Goal: Download file/media

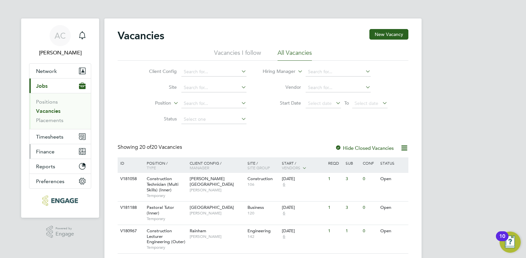
click at [43, 151] on span "Finance" at bounding box center [45, 152] width 18 height 6
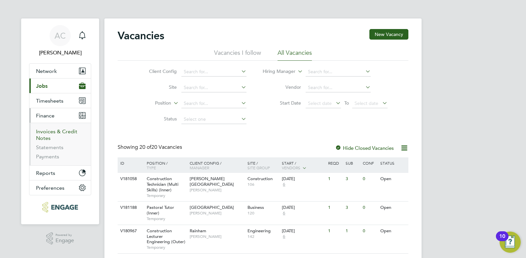
click at [46, 134] on link "Invoices & Credit Notes" at bounding box center [56, 134] width 41 height 13
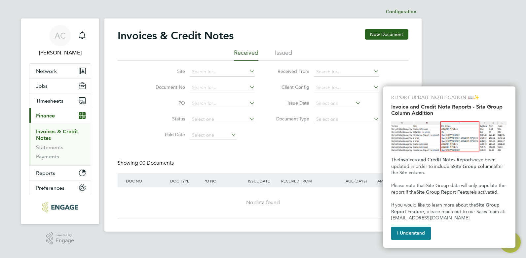
click at [287, 53] on li "Issued" at bounding box center [283, 55] width 17 height 12
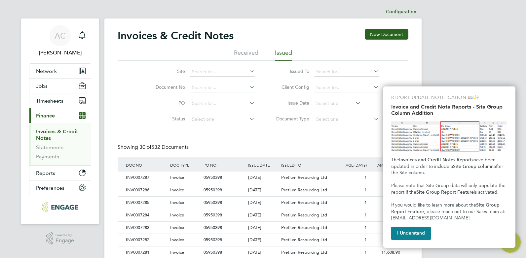
click at [416, 234] on button "I Understand" at bounding box center [411, 233] width 40 height 13
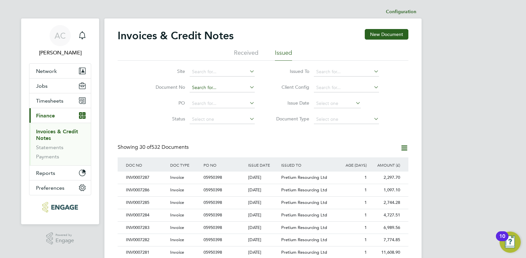
click at [211, 87] on input at bounding box center [221, 87] width 65 height 9
click at [198, 89] on input at bounding box center [221, 87] width 65 height 9
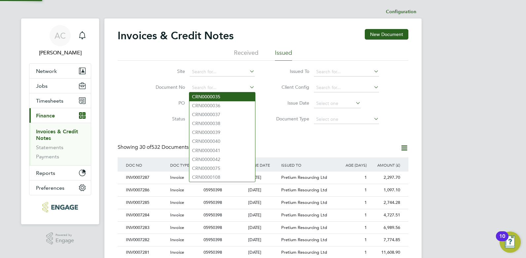
paste input "INV0007254"
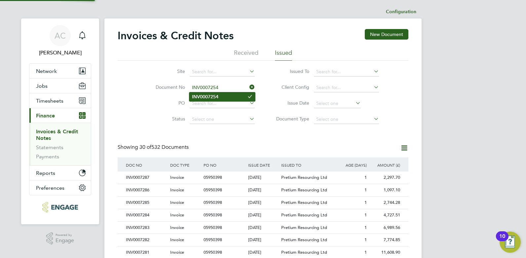
type input "INV0007254"
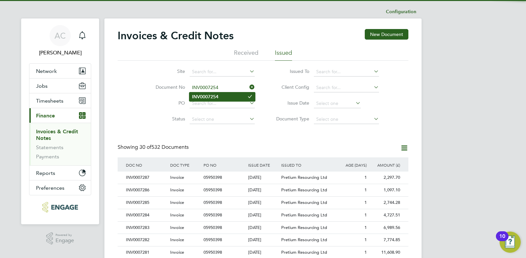
click at [211, 98] on b "INV0007254" at bounding box center [205, 97] width 26 height 6
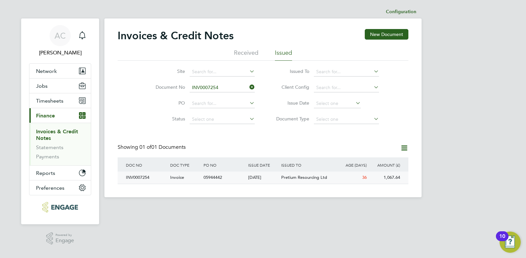
click at [137, 179] on div "INV0007254" at bounding box center [146, 178] width 44 height 12
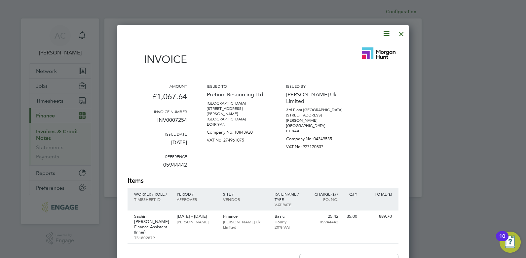
click at [387, 35] on icon at bounding box center [386, 34] width 8 height 8
click at [360, 50] on li "Download Invoice" at bounding box center [366, 49] width 46 height 9
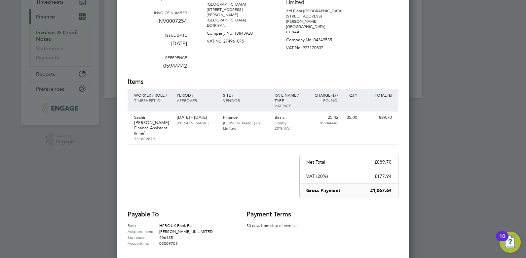
click at [287, 83] on h2 "Items" at bounding box center [262, 81] width 271 height 9
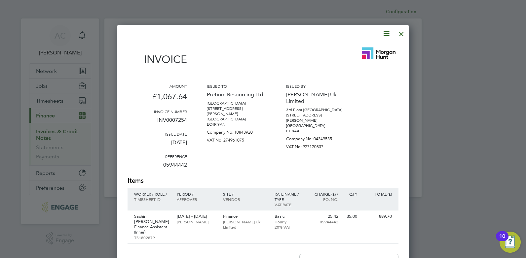
click at [400, 36] on div at bounding box center [401, 32] width 12 height 12
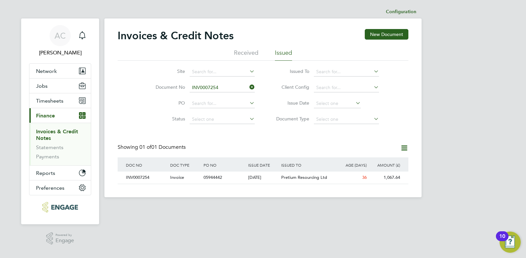
click at [248, 86] on icon at bounding box center [248, 87] width 0 height 9
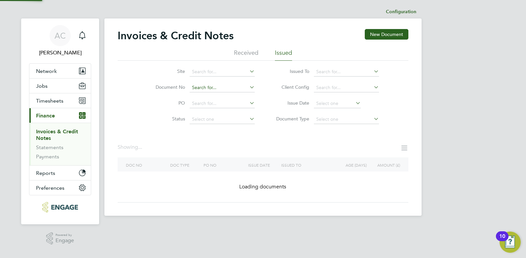
click at [241, 87] on input at bounding box center [221, 87] width 65 height 9
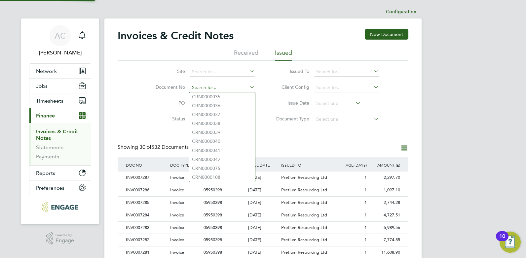
paste input "INV0007255"
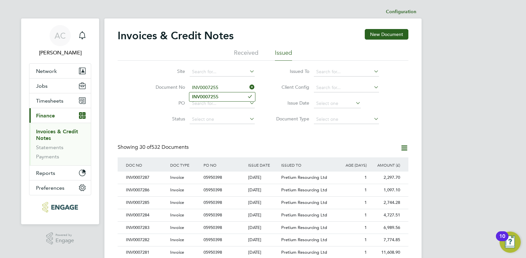
type input "INV0007255"
click at [212, 96] on b "INV0007255" at bounding box center [205, 97] width 26 height 6
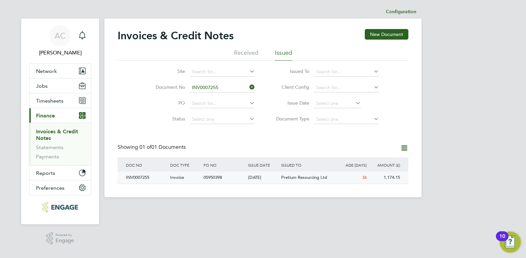
click at [136, 177] on div "INV0007255" at bounding box center [146, 178] width 44 height 12
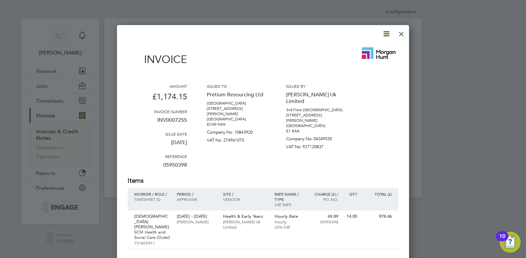
click at [386, 35] on icon at bounding box center [386, 34] width 8 height 8
click at [367, 51] on li "Download Invoice" at bounding box center [366, 49] width 46 height 9
click at [330, 36] on div at bounding box center [258, 34] width 263 height 8
click at [402, 32] on div at bounding box center [401, 32] width 12 height 12
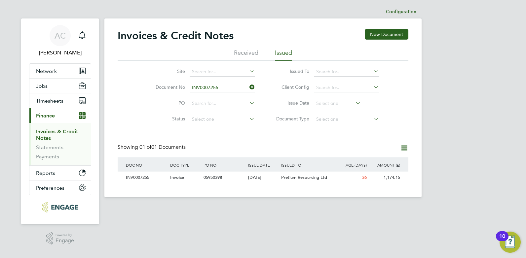
click at [248, 87] on icon at bounding box center [248, 87] width 0 height 9
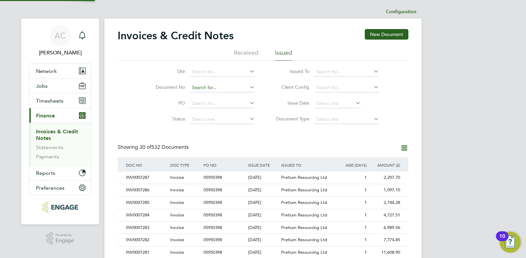
click at [233, 87] on input at bounding box center [221, 87] width 65 height 9
paste input "INV0007256"
type input "INV0007256"
click at [213, 94] on b "INV0007256" at bounding box center [205, 97] width 26 height 6
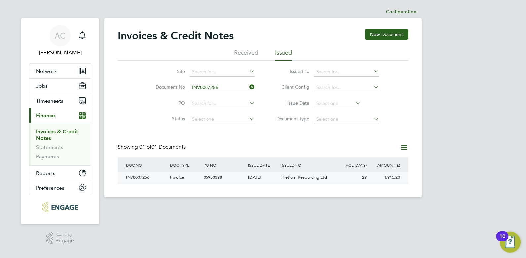
click at [134, 178] on div "INV0007256" at bounding box center [146, 178] width 44 height 12
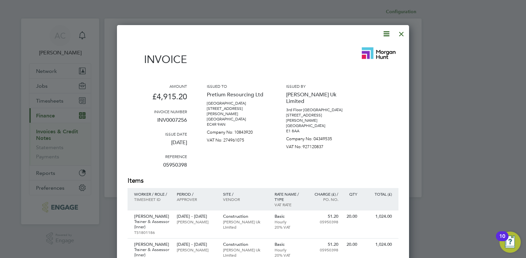
click at [388, 36] on icon at bounding box center [386, 34] width 8 height 8
click at [365, 50] on li "Download Invoice" at bounding box center [366, 49] width 46 height 9
click at [308, 46] on div "Invoice" at bounding box center [262, 57] width 271 height 29
click at [400, 33] on div at bounding box center [401, 32] width 12 height 12
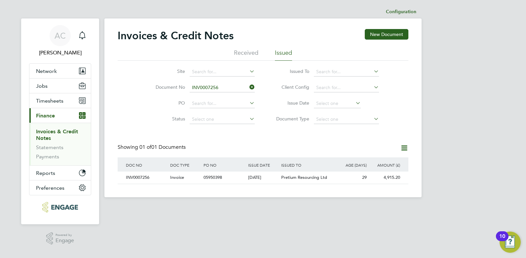
click at [248, 86] on icon at bounding box center [248, 87] width 0 height 9
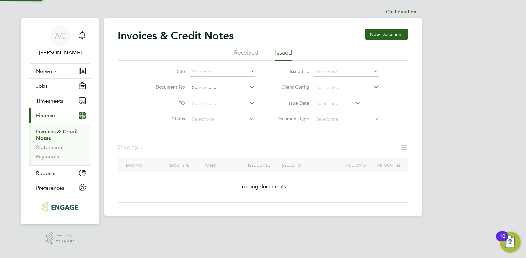
click at [231, 88] on input at bounding box center [221, 87] width 65 height 9
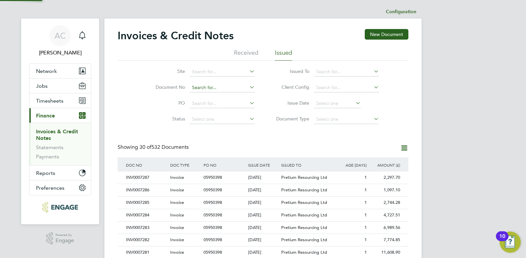
paste input "INV0007257"
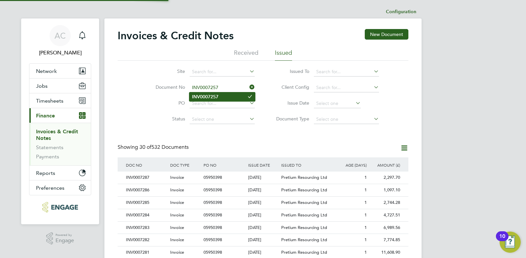
type input "INV0007257"
click at [210, 98] on b "INV0007257" at bounding box center [205, 97] width 26 height 6
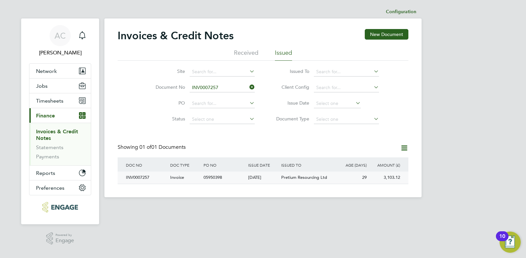
click at [144, 176] on div "INV0007257" at bounding box center [146, 178] width 44 height 12
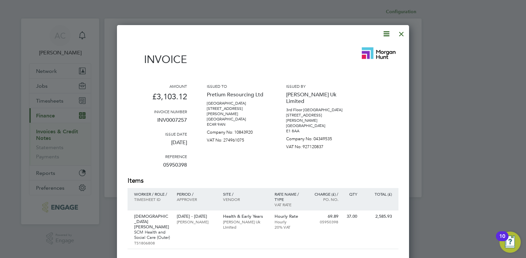
click at [387, 33] on icon at bounding box center [386, 34] width 8 height 8
click at [355, 48] on li "Download Invoice" at bounding box center [366, 49] width 46 height 9
click at [324, 43] on div "Invoice Amount £3,103.12 Invoice number INV0007257 Issue date 26 Aug 2025 Refer…" at bounding box center [262, 202] width 271 height 345
click at [401, 33] on div at bounding box center [401, 32] width 12 height 12
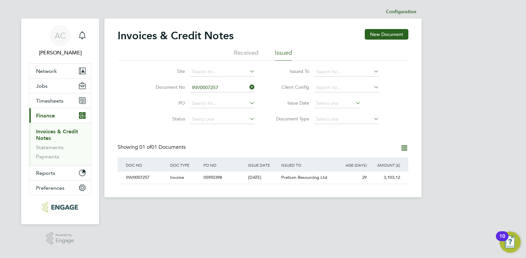
click at [248, 86] on icon at bounding box center [248, 87] width 0 height 9
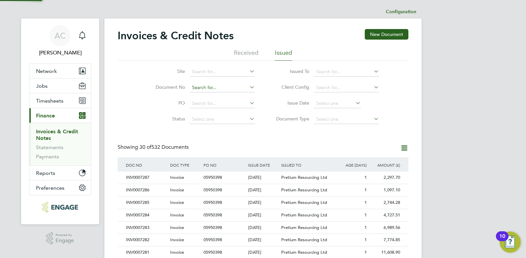
click at [230, 86] on input at bounding box center [221, 87] width 65 height 9
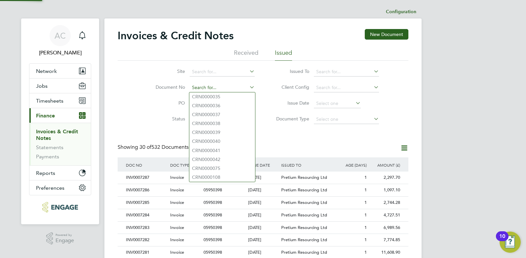
paste input "INV0007258"
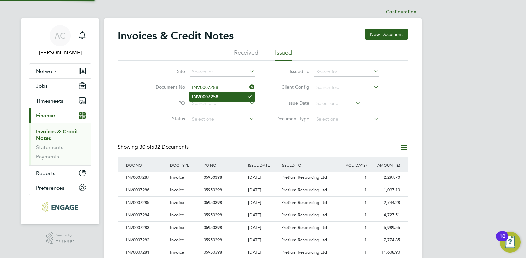
type input "INV0007258"
click at [199, 98] on b "INV0007258" at bounding box center [205, 97] width 26 height 6
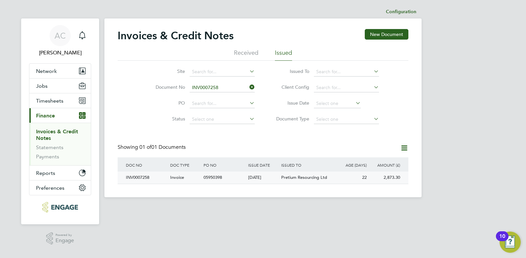
click at [139, 179] on div "INV0007258" at bounding box center [146, 178] width 44 height 12
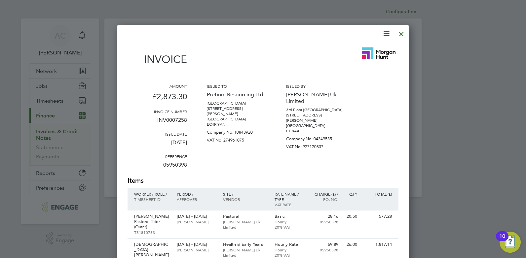
click at [386, 35] on icon at bounding box center [386, 34] width 8 height 8
click at [358, 48] on li "Download Invoice" at bounding box center [366, 49] width 46 height 9
click at [309, 52] on div "Invoice" at bounding box center [262, 57] width 271 height 29
click at [401, 33] on div at bounding box center [401, 32] width 12 height 12
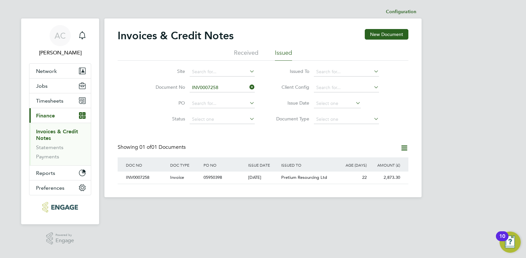
click at [248, 85] on icon at bounding box center [248, 87] width 0 height 9
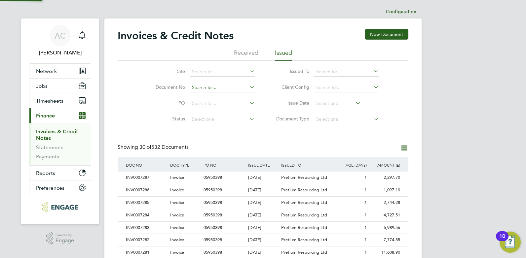
click at [217, 88] on input at bounding box center [221, 87] width 65 height 9
paste input "INV0007259"
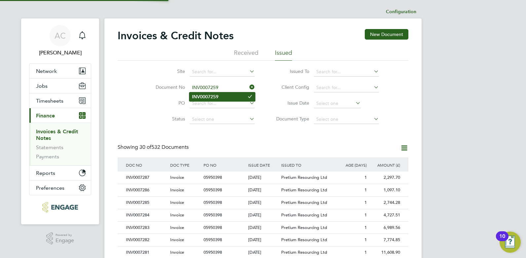
type input "INV0007259"
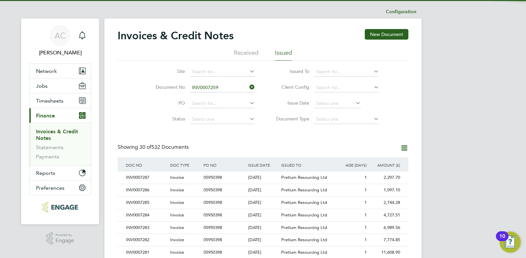
click at [218, 97] on b "INV0007259" at bounding box center [205, 97] width 26 height 6
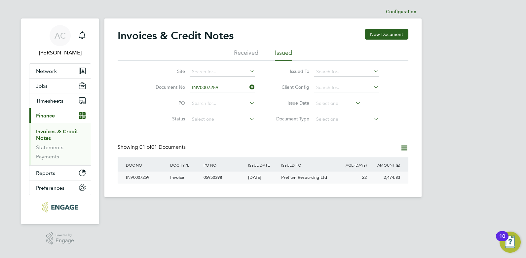
click at [139, 177] on div "INV0007259" at bounding box center [146, 178] width 44 height 12
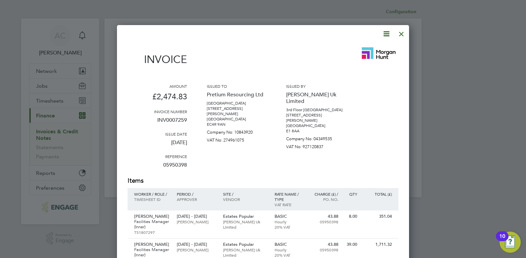
click at [385, 37] on icon at bounding box center [386, 34] width 8 height 8
click at [358, 50] on li "Download Invoice" at bounding box center [366, 49] width 46 height 9
click at [258, 57] on div "Invoice" at bounding box center [262, 57] width 271 height 29
click at [400, 34] on div at bounding box center [401, 32] width 12 height 12
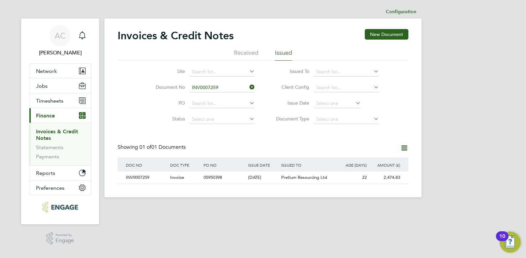
click at [248, 87] on icon at bounding box center [248, 87] width 0 height 9
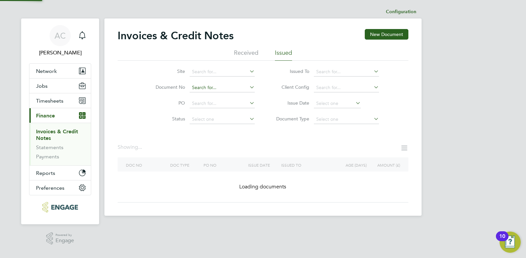
click at [236, 87] on input at bounding box center [221, 87] width 65 height 9
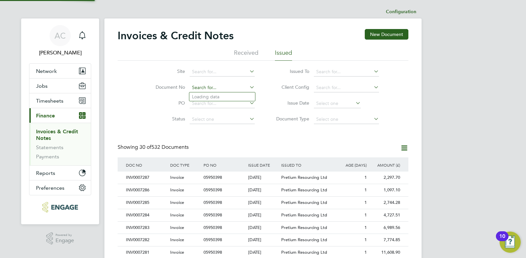
paste input "INV0007260"
type input "INV0007260"
click at [206, 96] on b "INV0007260" at bounding box center [205, 97] width 26 height 6
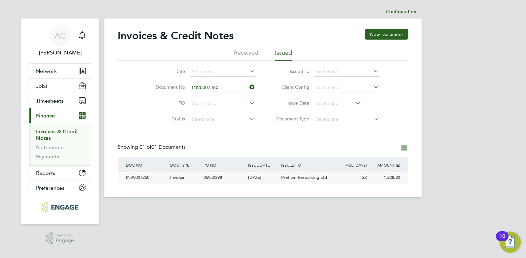
click at [143, 180] on div "INV0007260" at bounding box center [146, 178] width 44 height 12
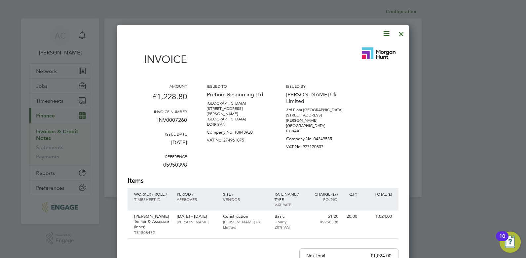
click at [384, 34] on icon at bounding box center [386, 34] width 8 height 8
click at [357, 49] on li "Download Invoice" at bounding box center [366, 49] width 46 height 9
click at [310, 49] on div "Invoice" at bounding box center [262, 57] width 271 height 29
click at [400, 32] on div at bounding box center [401, 32] width 12 height 12
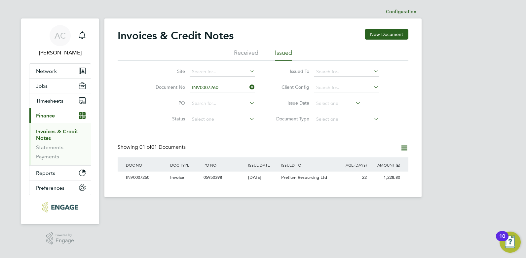
click at [248, 87] on icon at bounding box center [248, 87] width 0 height 9
click at [233, 90] on input at bounding box center [221, 87] width 65 height 9
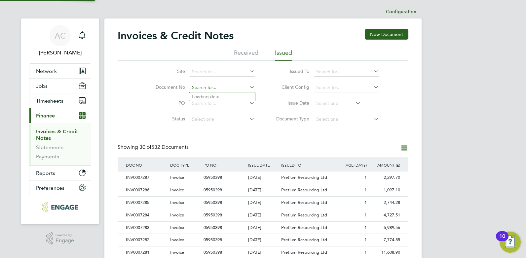
paste input "INV0007261"
type input "INV0007261"
click at [208, 100] on li "INV0007261" at bounding box center [222, 96] width 66 height 9
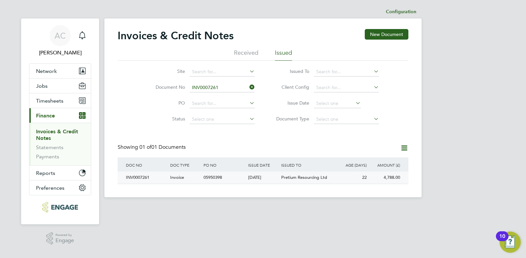
click at [147, 177] on div "INV0007261" at bounding box center [146, 178] width 44 height 12
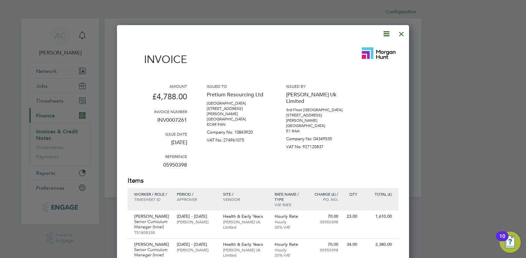
click at [386, 32] on icon at bounding box center [386, 34] width 8 height 8
click at [370, 50] on li "Download Invoice" at bounding box center [366, 49] width 46 height 9
click at [279, 46] on div "Invoice" at bounding box center [262, 57] width 271 height 29
drag, startPoint x: 402, startPoint y: 35, endPoint x: 404, endPoint y: 32, distance: 3.4
click at [401, 35] on div at bounding box center [401, 32] width 12 height 12
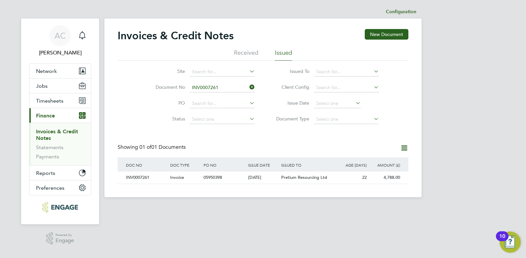
drag, startPoint x: 252, startPoint y: 86, endPoint x: 234, endPoint y: 88, distance: 18.0
click at [248, 86] on icon at bounding box center [248, 87] width 0 height 9
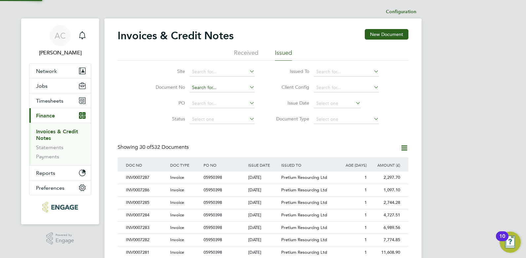
click at [232, 88] on input at bounding box center [221, 87] width 65 height 9
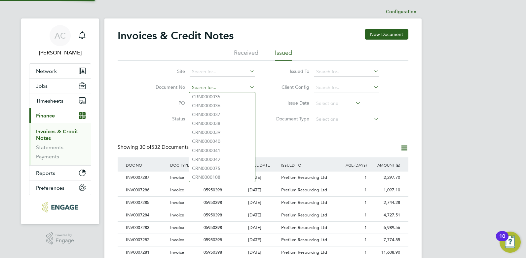
paste input "INV0007262"
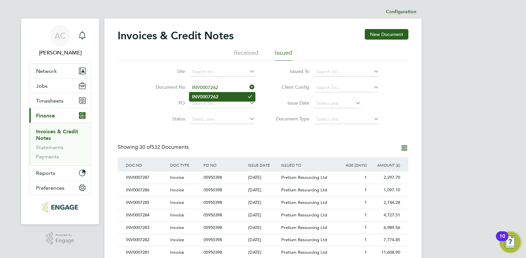
type input "INV0007262"
click at [214, 96] on b "INV0007262" at bounding box center [205, 97] width 26 height 6
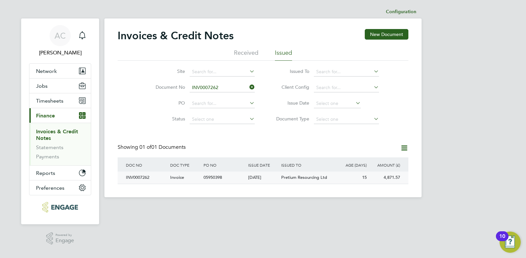
click at [144, 178] on div "INV0007262" at bounding box center [146, 178] width 44 height 12
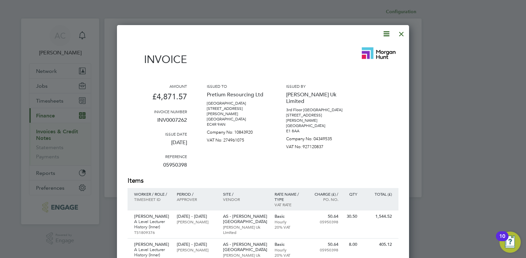
click at [385, 35] on icon at bounding box center [386, 34] width 8 height 8
click at [363, 49] on li "Download Invoice" at bounding box center [366, 49] width 46 height 9
click at [263, 55] on div "Invoice" at bounding box center [262, 57] width 271 height 29
click at [402, 33] on div at bounding box center [401, 32] width 12 height 12
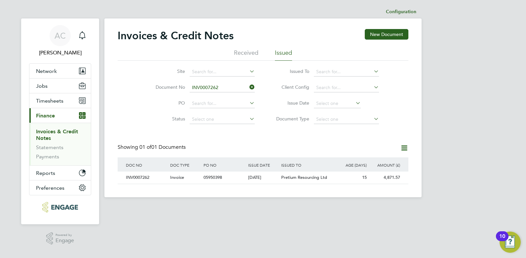
click at [248, 87] on icon at bounding box center [248, 87] width 0 height 9
click at [237, 89] on input at bounding box center [221, 87] width 65 height 9
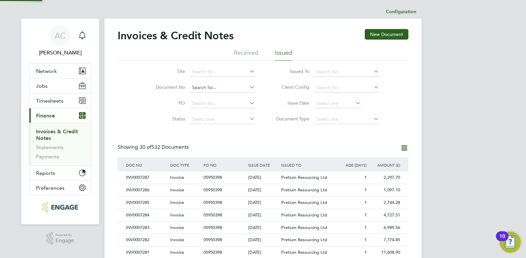
paste input "INV0007263"
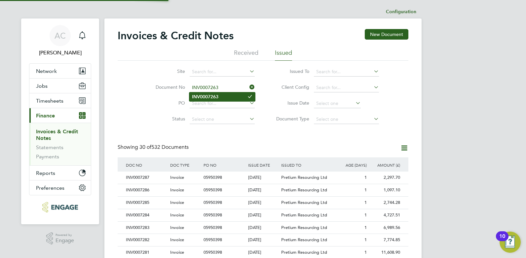
type input "INV0007263"
click at [201, 97] on b "INV0007263" at bounding box center [205, 97] width 26 height 6
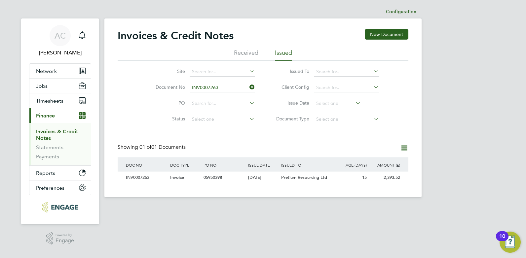
click at [139, 179] on div "INV0007263" at bounding box center [146, 178] width 44 height 12
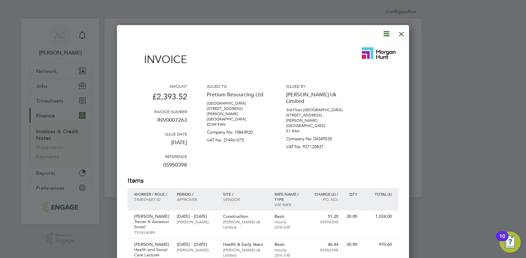
click at [389, 33] on icon at bounding box center [386, 34] width 8 height 8
click at [363, 51] on li "Download Invoice" at bounding box center [366, 49] width 46 height 9
click at [263, 65] on div "Invoice" at bounding box center [262, 57] width 271 height 29
click at [402, 32] on div at bounding box center [401, 32] width 12 height 12
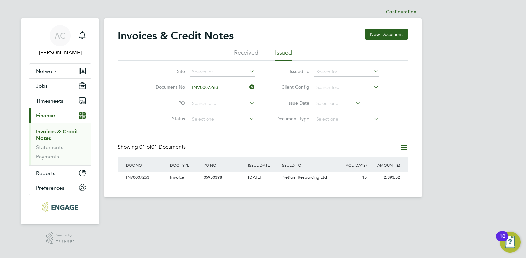
click at [248, 89] on icon at bounding box center [248, 87] width 0 height 9
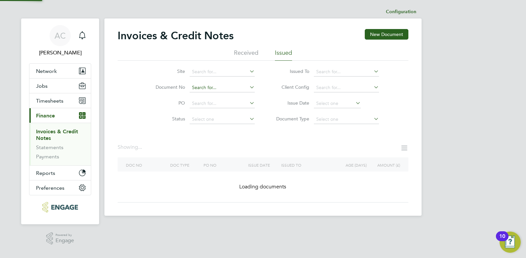
click at [235, 87] on input at bounding box center [221, 87] width 65 height 9
paste input "INV0007264"
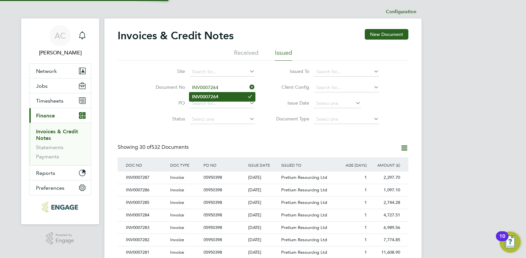
type input "INV0007264"
click at [205, 96] on b "INV0007264" at bounding box center [205, 97] width 26 height 6
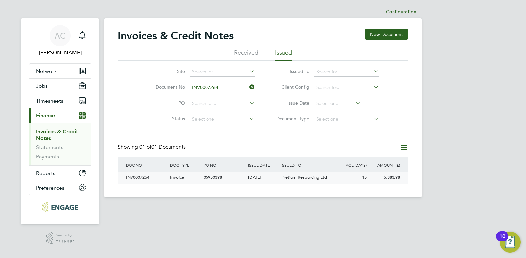
click at [138, 177] on div "INV0007264" at bounding box center [146, 178] width 44 height 12
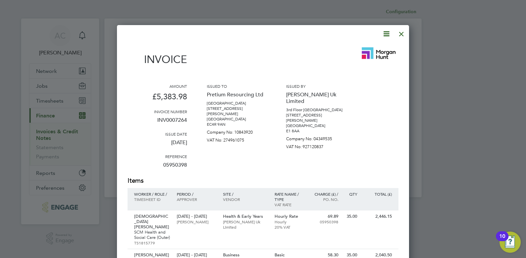
click at [383, 34] on icon at bounding box center [386, 34] width 8 height 8
click at [370, 48] on li "Download Invoice" at bounding box center [366, 49] width 46 height 9
click at [283, 51] on div "Invoice" at bounding box center [262, 57] width 271 height 29
click at [402, 34] on div at bounding box center [401, 32] width 12 height 12
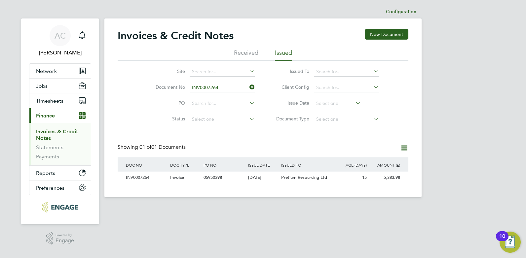
click at [248, 86] on icon at bounding box center [248, 87] width 0 height 9
click at [235, 89] on input at bounding box center [221, 87] width 65 height 9
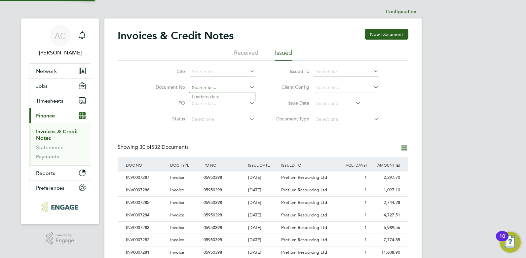
paste input "INV0007265"
type input "INV0007265"
click at [203, 100] on li "INV0007265" at bounding box center [222, 96] width 66 height 9
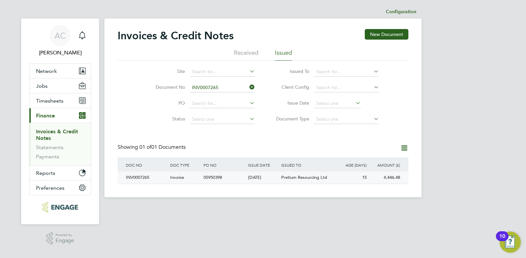
click at [143, 177] on div "INV0007265" at bounding box center [146, 178] width 44 height 12
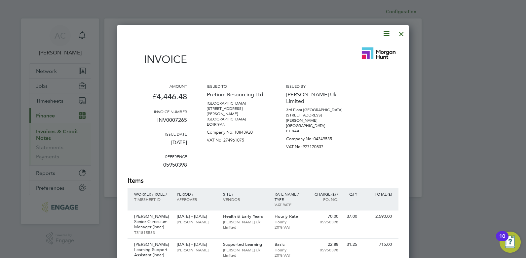
click at [388, 33] on icon at bounding box center [386, 34] width 8 height 8
click at [365, 49] on li "Download Invoice" at bounding box center [366, 49] width 46 height 9
click at [260, 52] on div "Invoice" at bounding box center [262, 57] width 271 height 29
click at [402, 34] on div at bounding box center [401, 32] width 12 height 12
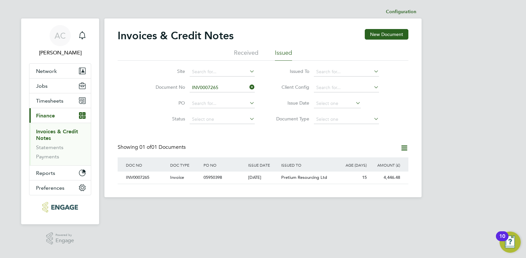
click at [248, 87] on icon at bounding box center [248, 87] width 0 height 9
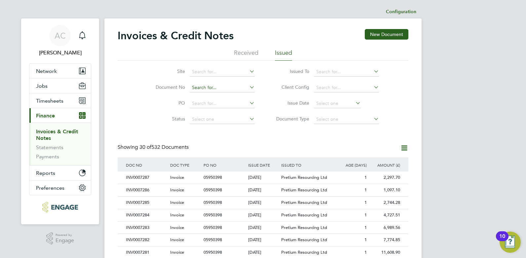
click at [216, 89] on input at bounding box center [221, 87] width 65 height 9
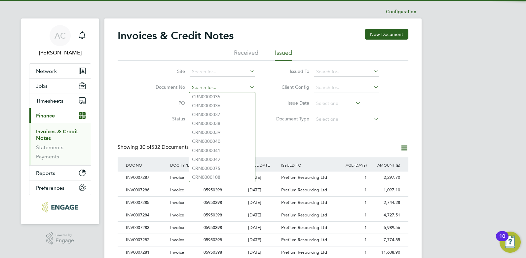
paste input "INV0007266"
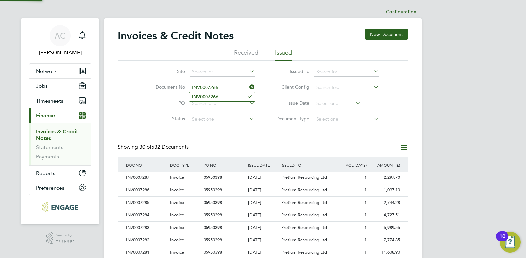
type input "INV0007266"
click at [214, 97] on b "INV0007266" at bounding box center [205, 97] width 26 height 6
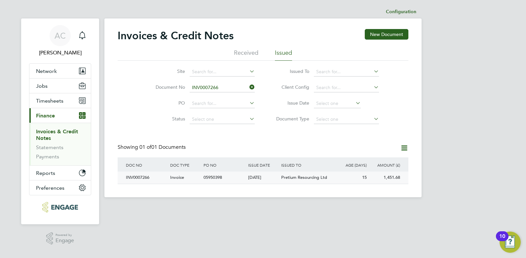
click at [144, 178] on div "INV0007266" at bounding box center [146, 178] width 44 height 12
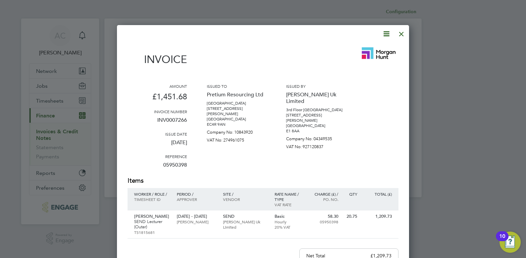
click at [387, 35] on icon at bounding box center [386, 34] width 8 height 8
click at [373, 48] on li "Download Invoice" at bounding box center [366, 49] width 46 height 9
click at [237, 63] on div "Invoice" at bounding box center [262, 57] width 271 height 29
click at [400, 34] on div at bounding box center [401, 32] width 12 height 12
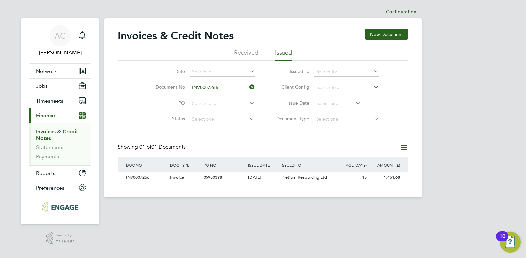
click at [248, 85] on icon at bounding box center [248, 87] width 0 height 9
click at [243, 86] on input at bounding box center [221, 87] width 65 height 9
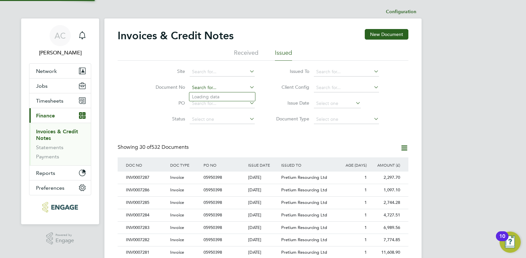
paste input "INV0007267"
type input "INV0007267"
click at [212, 97] on b "INV0007267" at bounding box center [205, 97] width 26 height 6
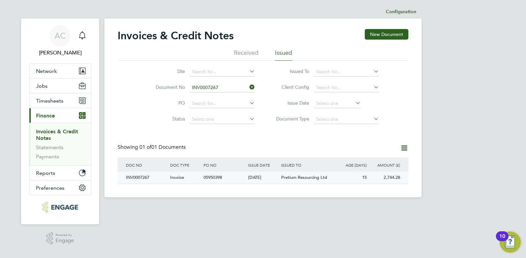
click at [142, 176] on div "INV0007267" at bounding box center [146, 178] width 44 height 12
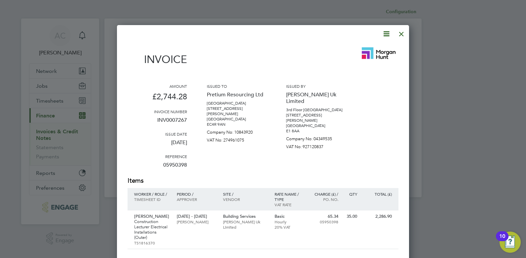
click at [385, 35] on icon at bounding box center [386, 34] width 8 height 8
click at [372, 48] on li "Download Invoice" at bounding box center [366, 49] width 46 height 9
click at [287, 48] on div "Invoice" at bounding box center [262, 57] width 271 height 29
click at [401, 34] on div at bounding box center [401, 32] width 12 height 12
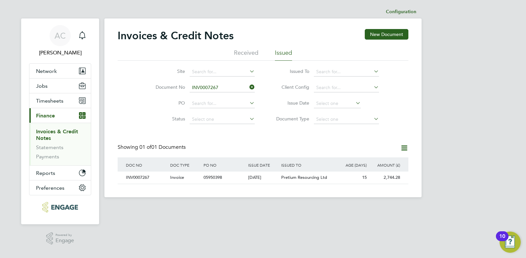
click at [248, 87] on icon at bounding box center [248, 87] width 0 height 9
click at [237, 87] on input at bounding box center [221, 87] width 65 height 9
paste input "INV0007268"
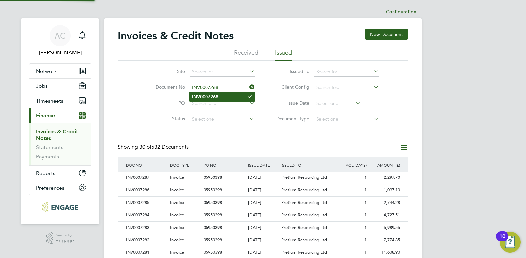
type input "INV0007268"
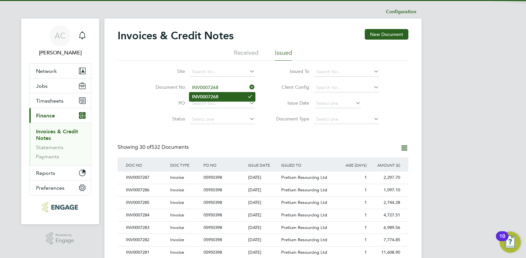
click at [204, 95] on b "INV0007268" at bounding box center [205, 97] width 26 height 6
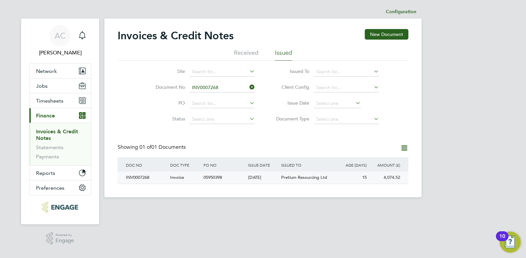
click at [137, 179] on div "INV0007268" at bounding box center [146, 178] width 44 height 12
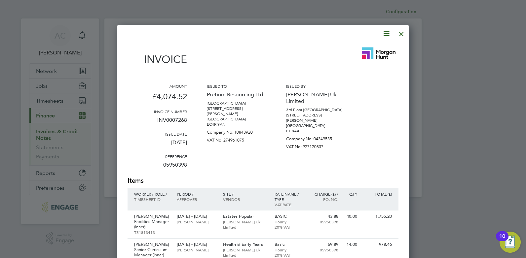
click at [383, 33] on icon at bounding box center [386, 34] width 8 height 8
click at [355, 50] on li "Download Invoice" at bounding box center [366, 49] width 46 height 9
click at [249, 56] on div "Invoice" at bounding box center [262, 57] width 271 height 29
click at [403, 34] on div at bounding box center [401, 32] width 12 height 12
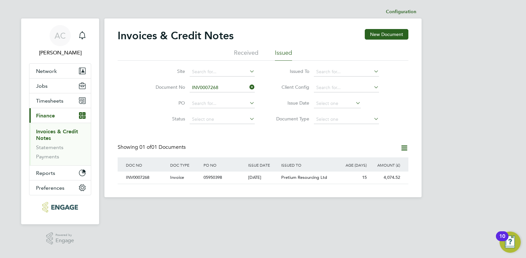
click at [248, 86] on icon at bounding box center [248, 87] width 0 height 9
click at [237, 87] on input at bounding box center [221, 87] width 65 height 9
paste input "INV0007269"
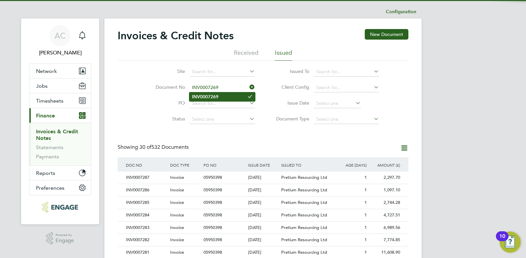
type input "INV0007269"
click at [209, 96] on b "INV0007269" at bounding box center [205, 97] width 26 height 6
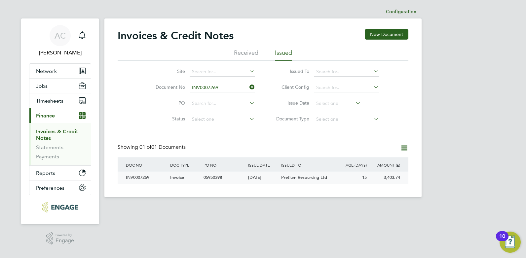
click at [139, 179] on div "INV0007269" at bounding box center [146, 178] width 44 height 12
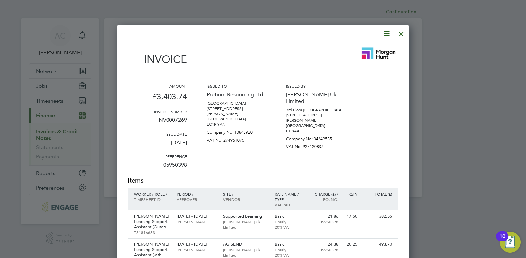
click at [388, 36] on icon at bounding box center [386, 34] width 8 height 8
click at [357, 51] on li "Download Invoice" at bounding box center [366, 49] width 46 height 9
click at [332, 45] on div "Invoice" at bounding box center [262, 57] width 271 height 29
drag, startPoint x: 402, startPoint y: 32, endPoint x: 363, endPoint y: 58, distance: 47.2
click at [402, 32] on div at bounding box center [401, 32] width 12 height 12
